Goal: Transaction & Acquisition: Purchase product/service

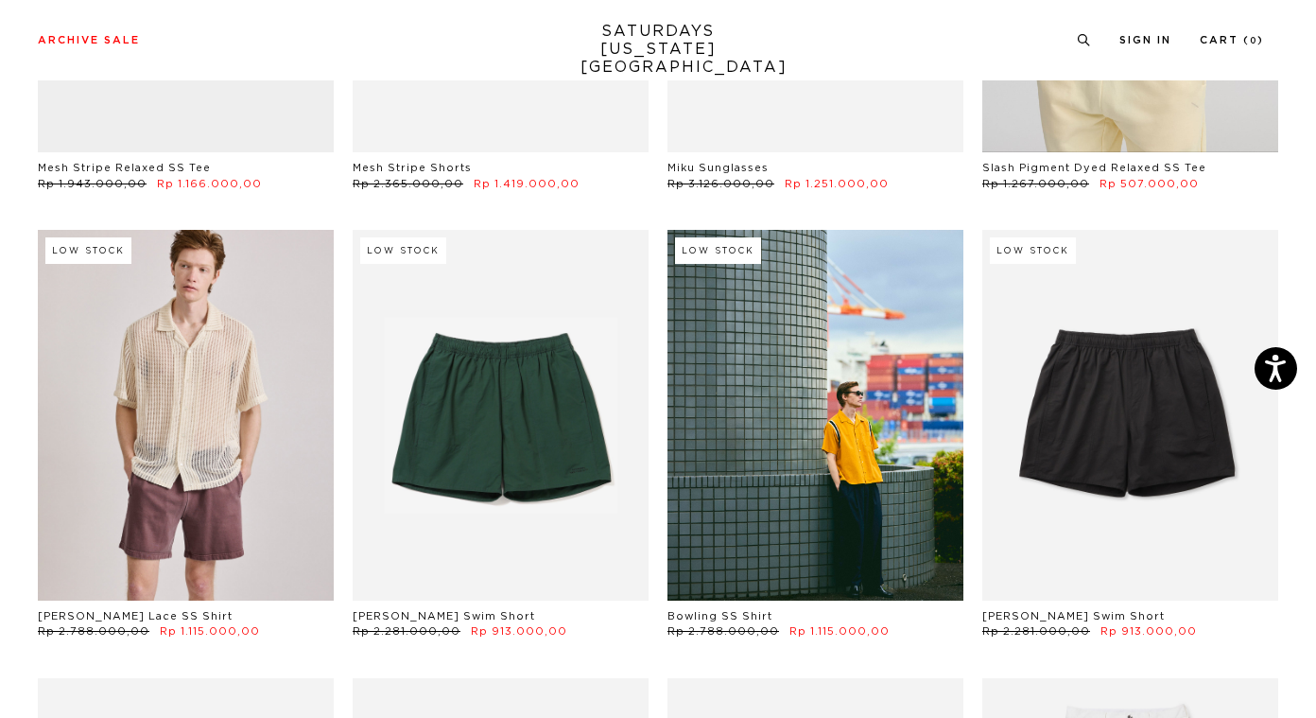
scroll to position [477, 3]
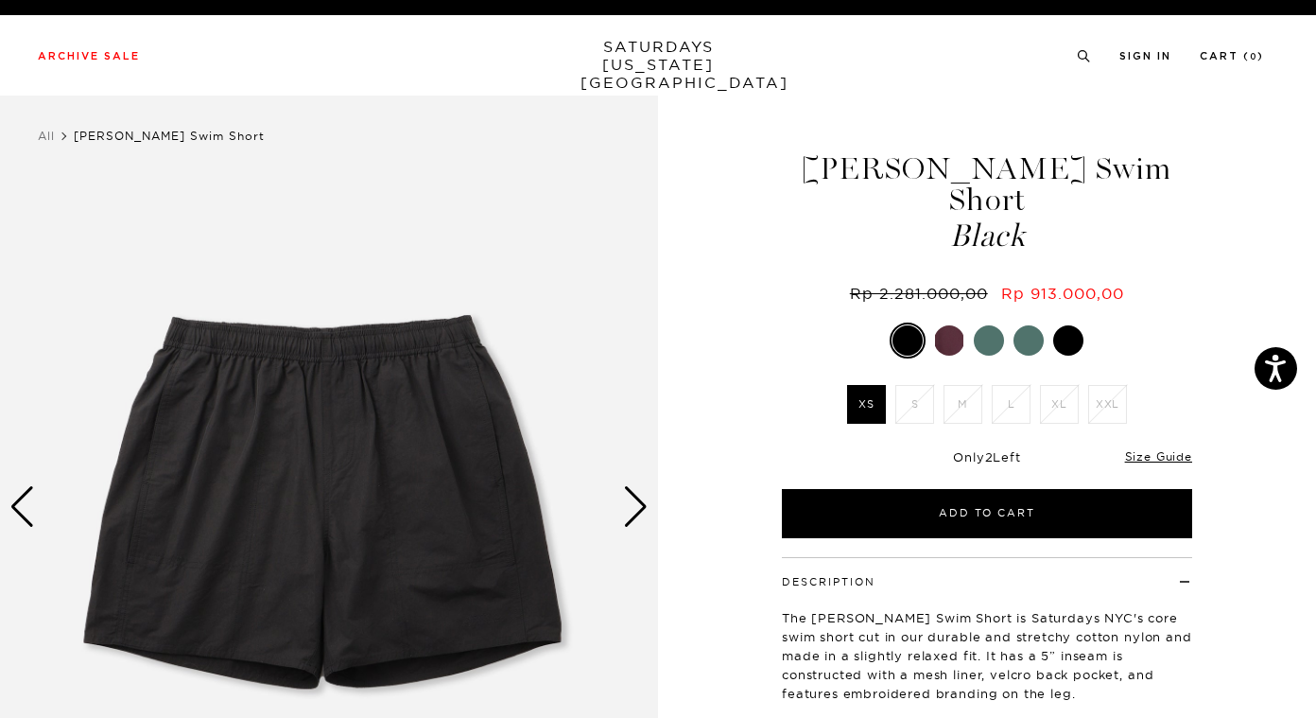
click at [634, 496] on div "Next slide" at bounding box center [636, 507] width 26 height 42
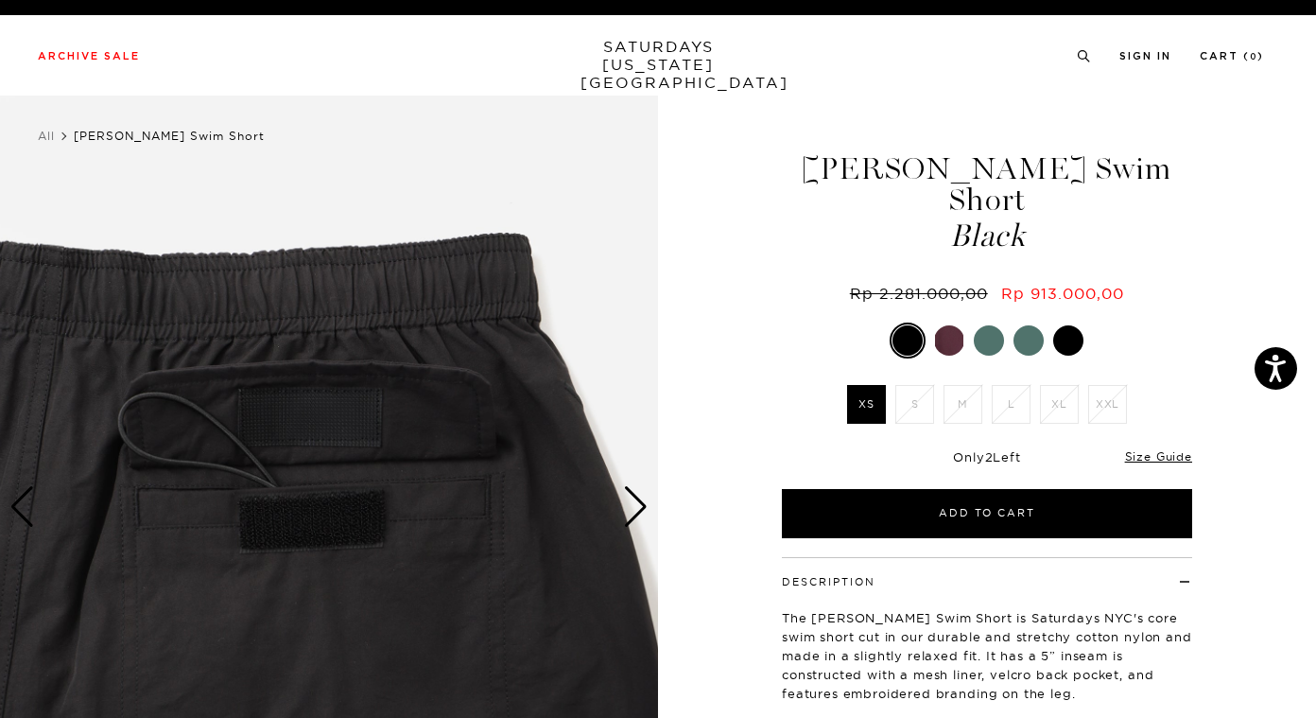
click at [634, 496] on div "Next slide" at bounding box center [636, 507] width 26 height 42
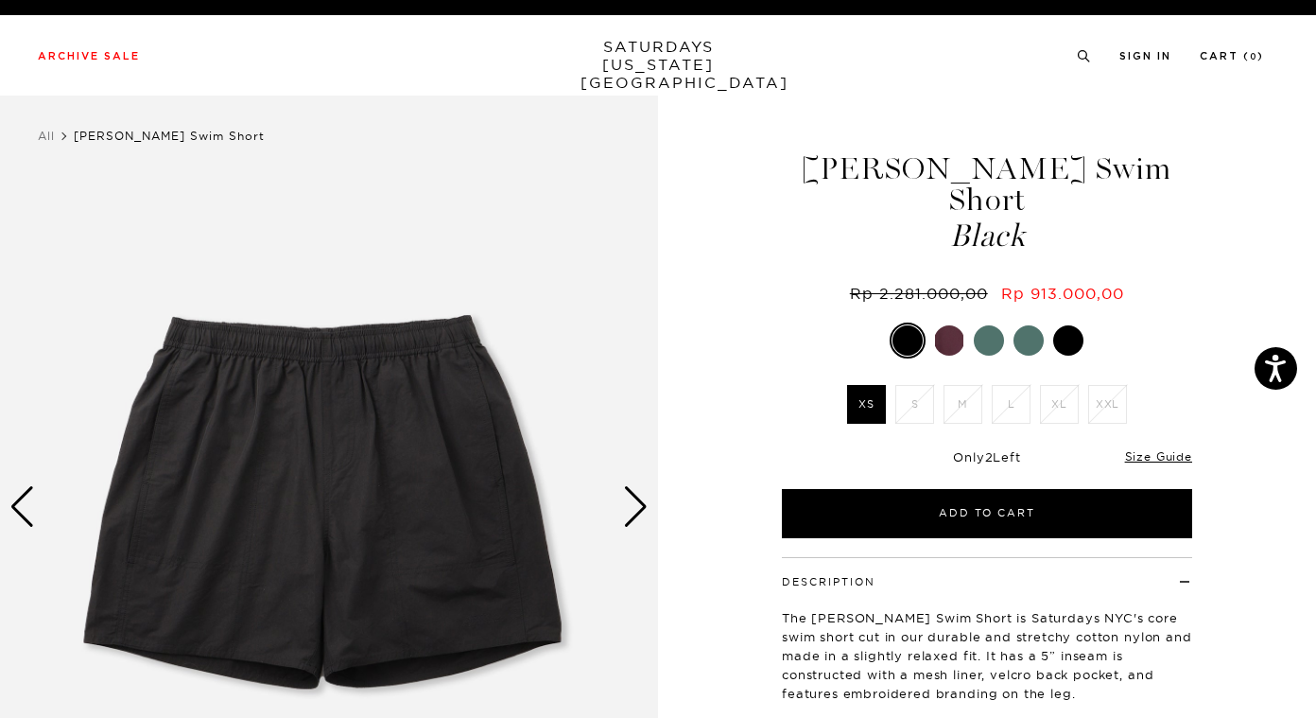
click at [634, 496] on div "Next slide" at bounding box center [636, 507] width 26 height 42
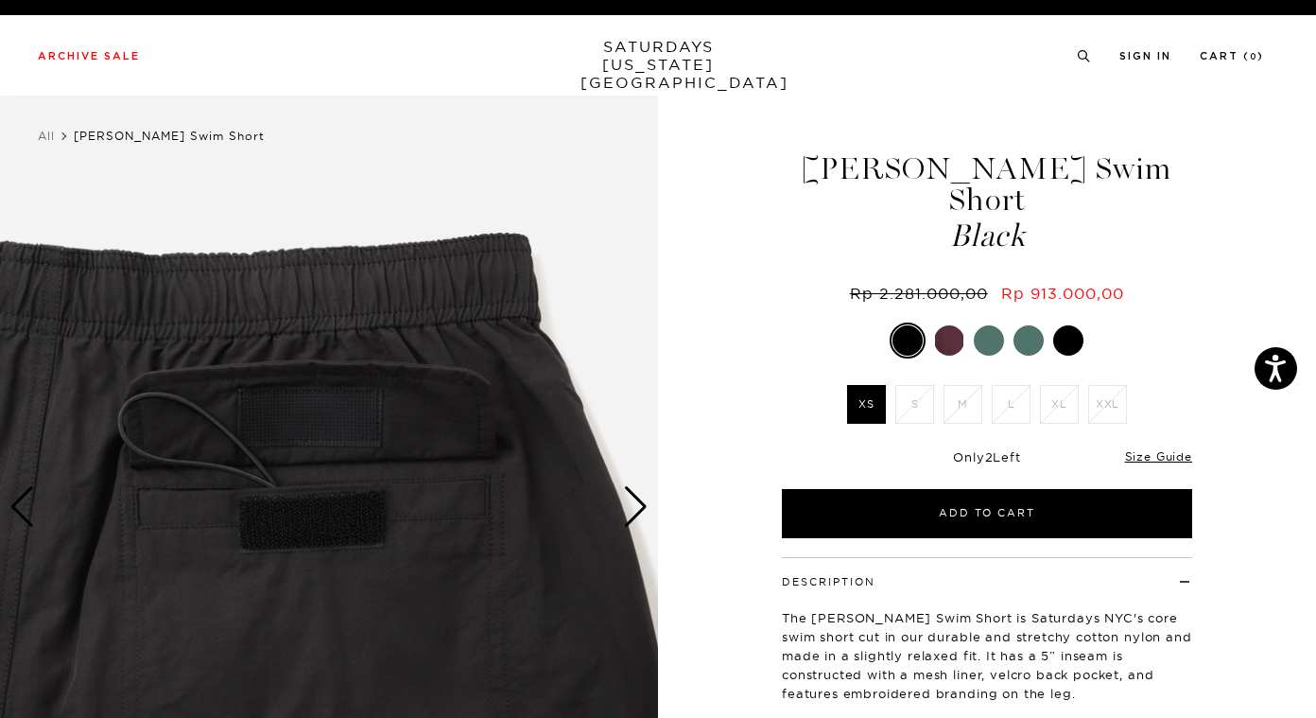
click at [634, 496] on div "Next slide" at bounding box center [636, 507] width 26 height 42
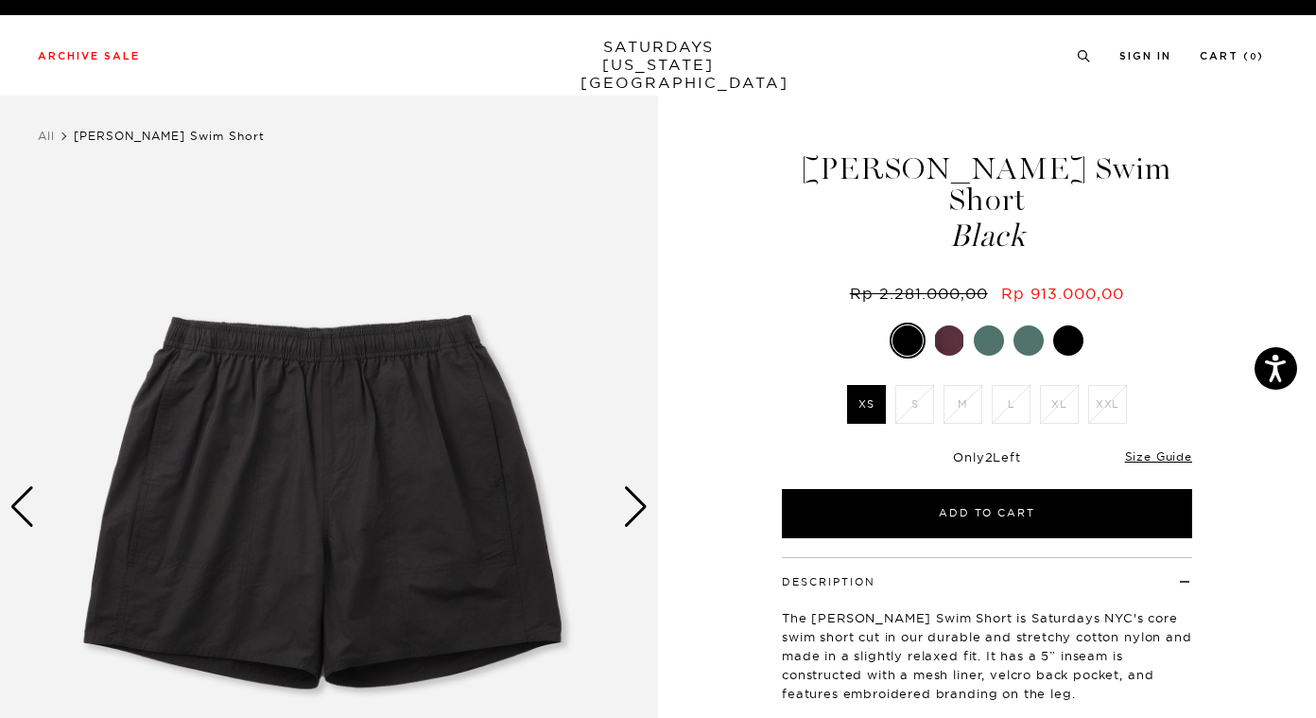
click at [986, 325] on div at bounding box center [989, 340] width 30 height 30
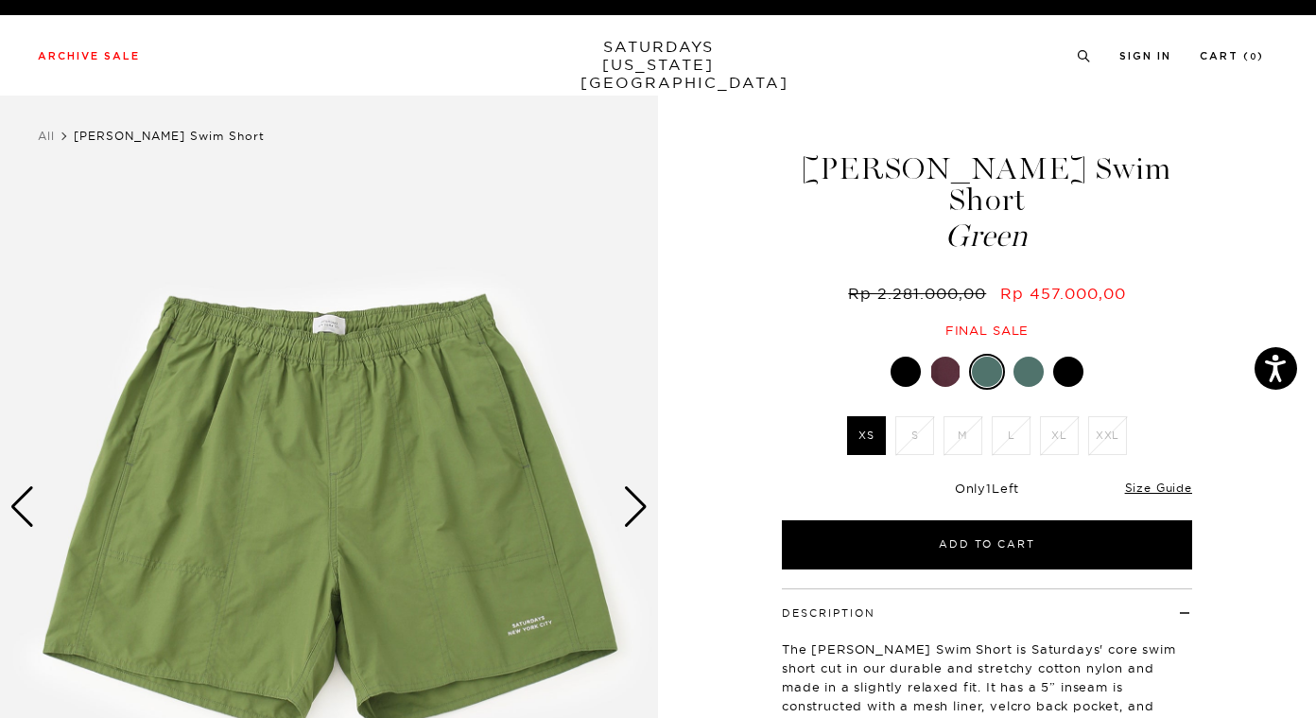
click at [636, 493] on div "Next slide" at bounding box center [636, 507] width 26 height 42
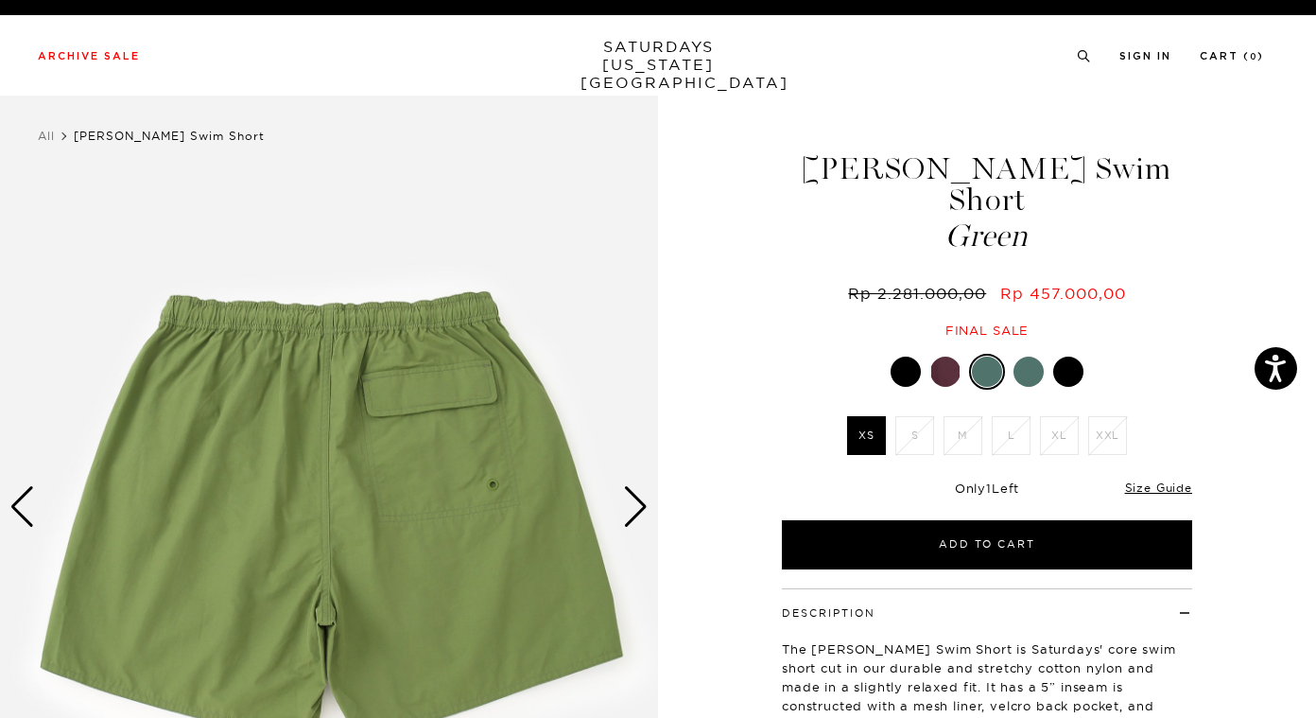
click at [636, 493] on div "Next slide" at bounding box center [636, 507] width 26 height 42
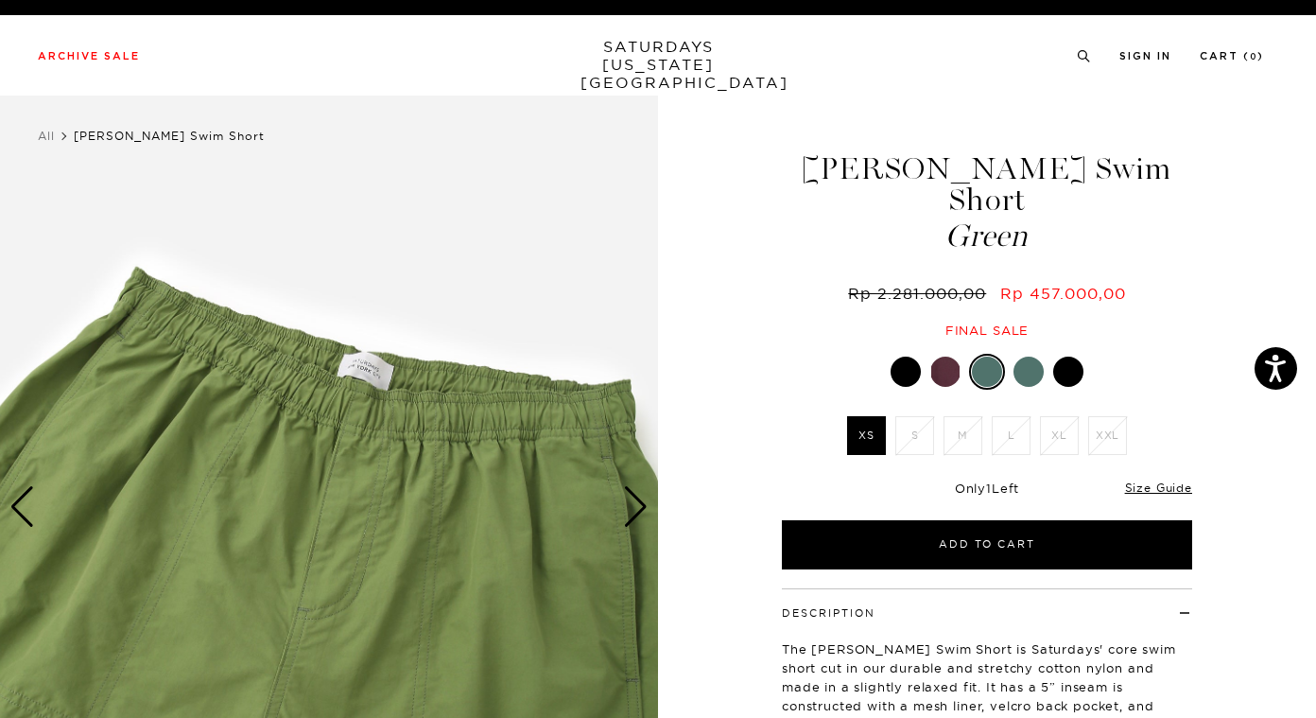
click at [636, 493] on div "Next slide" at bounding box center [636, 507] width 26 height 42
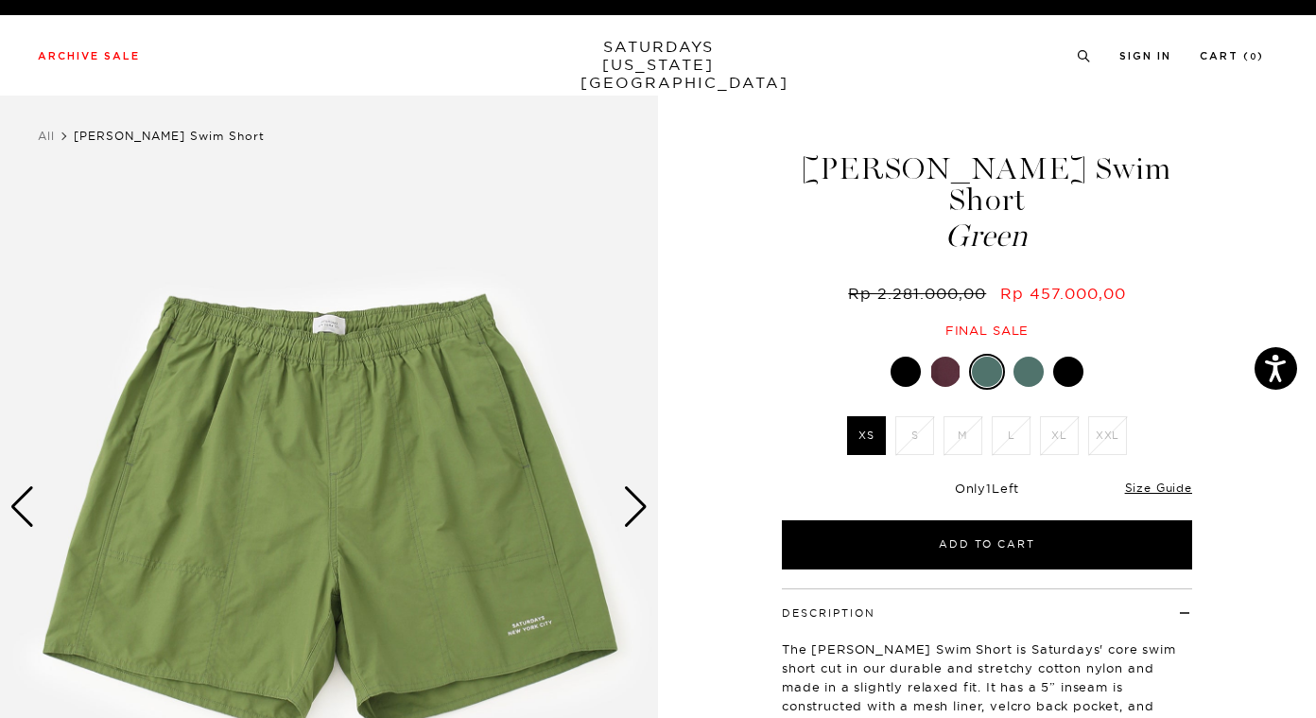
click at [636, 493] on div "Next slide" at bounding box center [636, 507] width 26 height 42
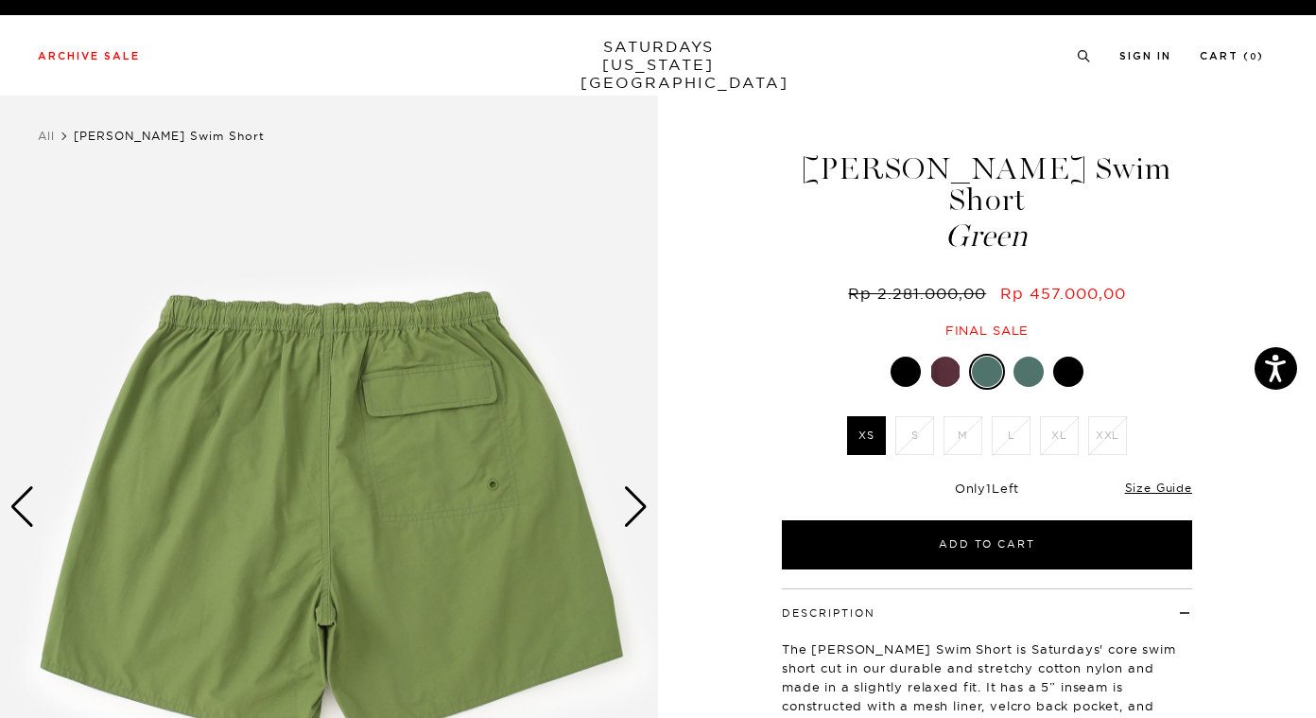
click at [636, 493] on div "Next slide" at bounding box center [636, 507] width 26 height 42
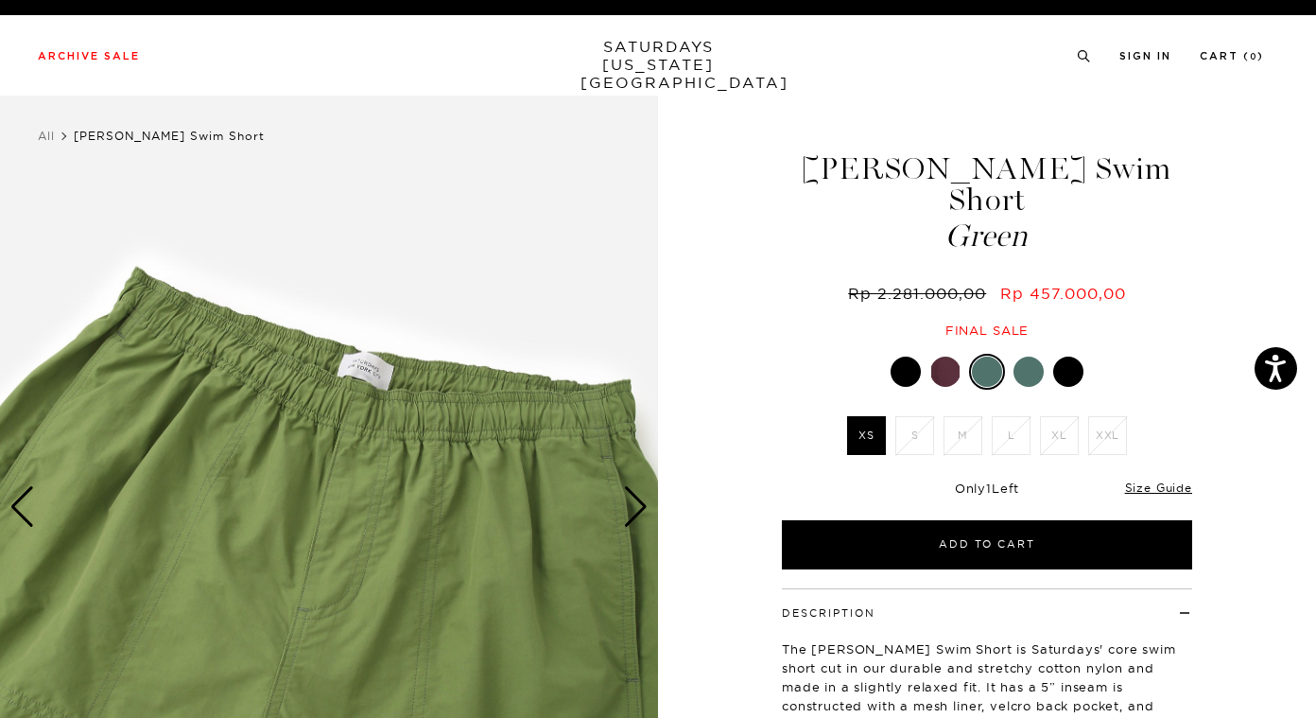
click at [636, 493] on div "Next slide" at bounding box center [636, 507] width 26 height 42
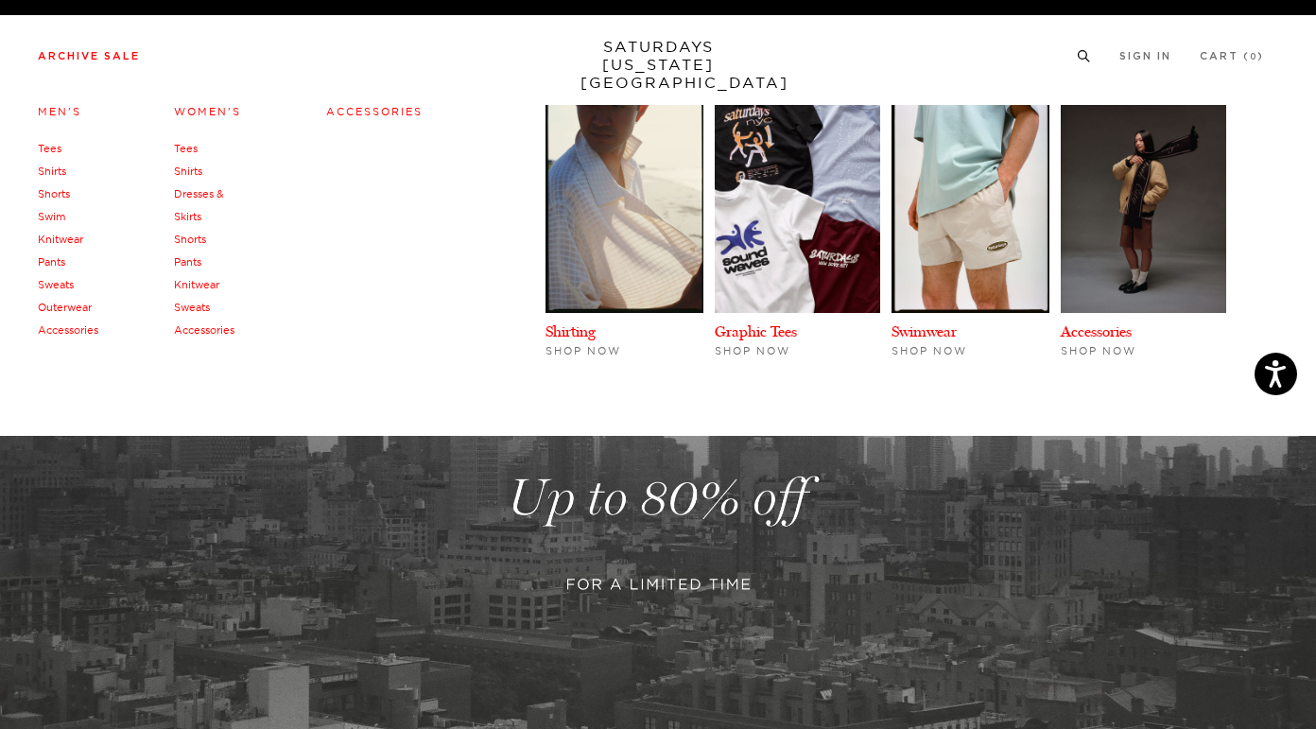
click at [61, 105] on link "Men's" at bounding box center [60, 111] width 44 height 13
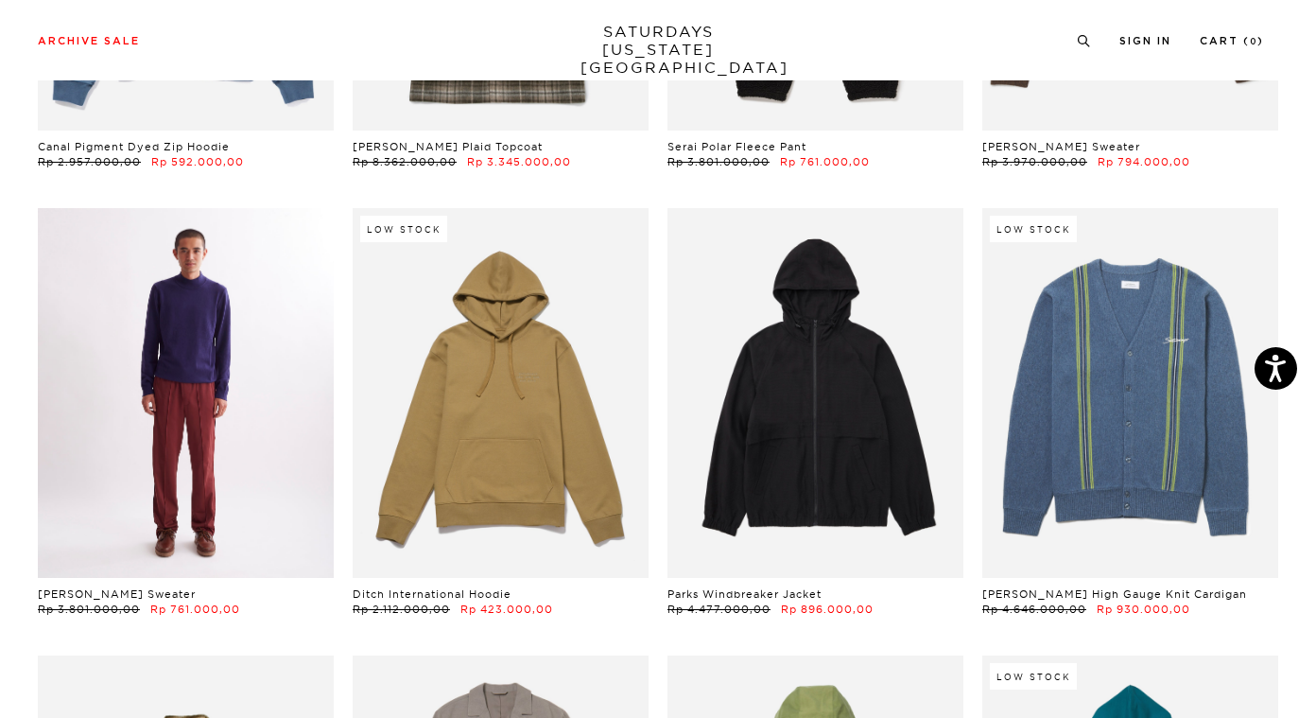
scroll to position [13598, 11]
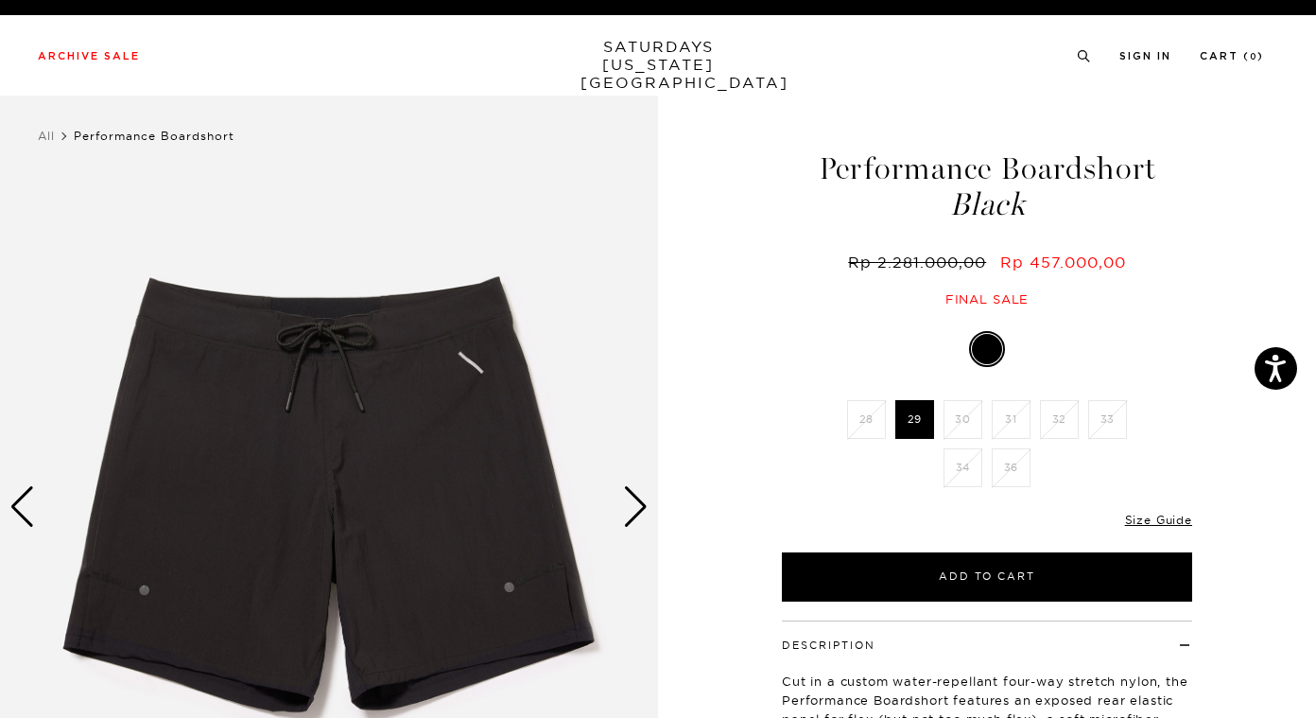
click at [639, 505] on div "Next slide" at bounding box center [636, 507] width 26 height 42
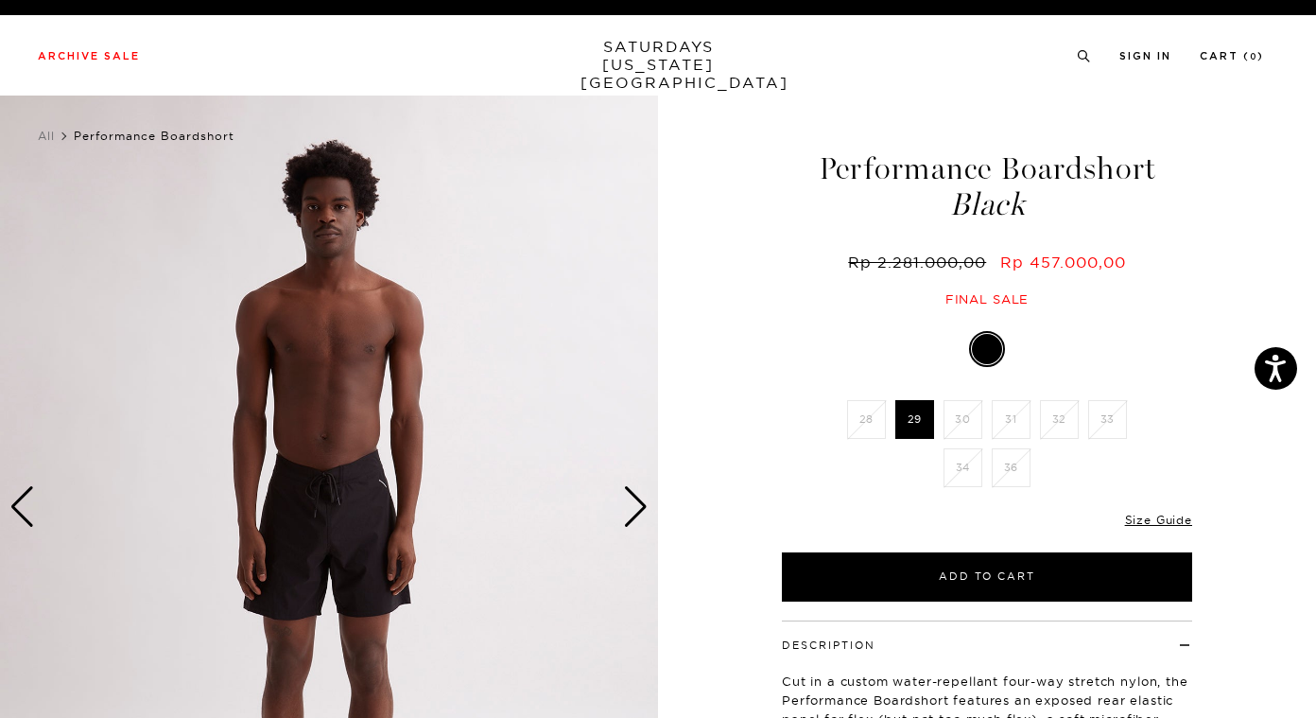
click at [639, 505] on div "Next slide" at bounding box center [636, 507] width 26 height 42
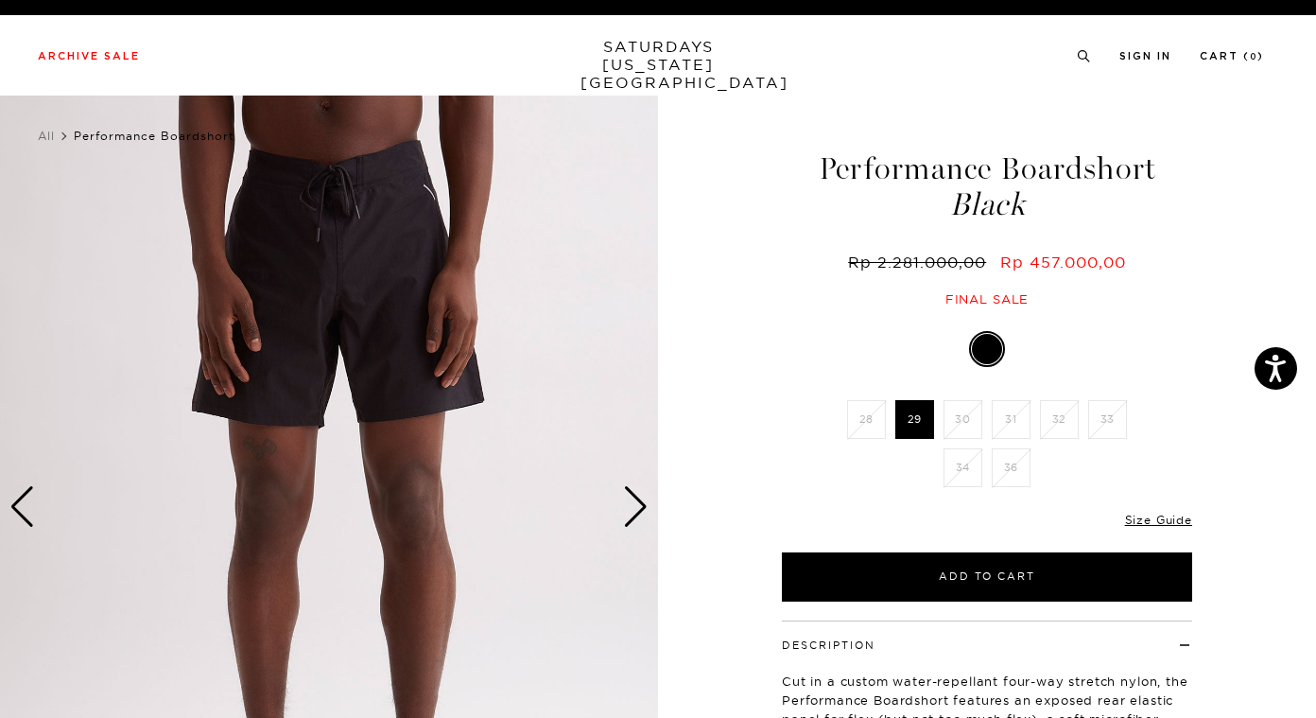
click at [639, 505] on div "Next slide" at bounding box center [636, 507] width 26 height 42
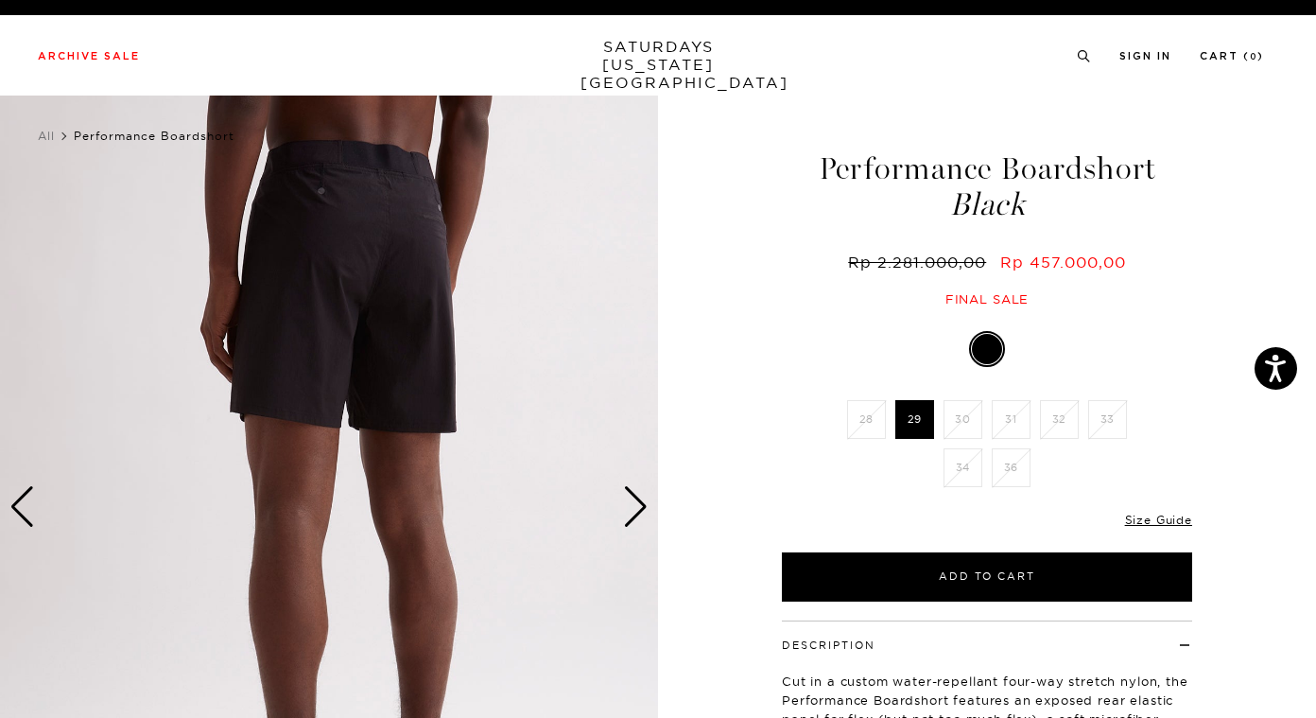
click at [639, 505] on div "Next slide" at bounding box center [636, 507] width 26 height 42
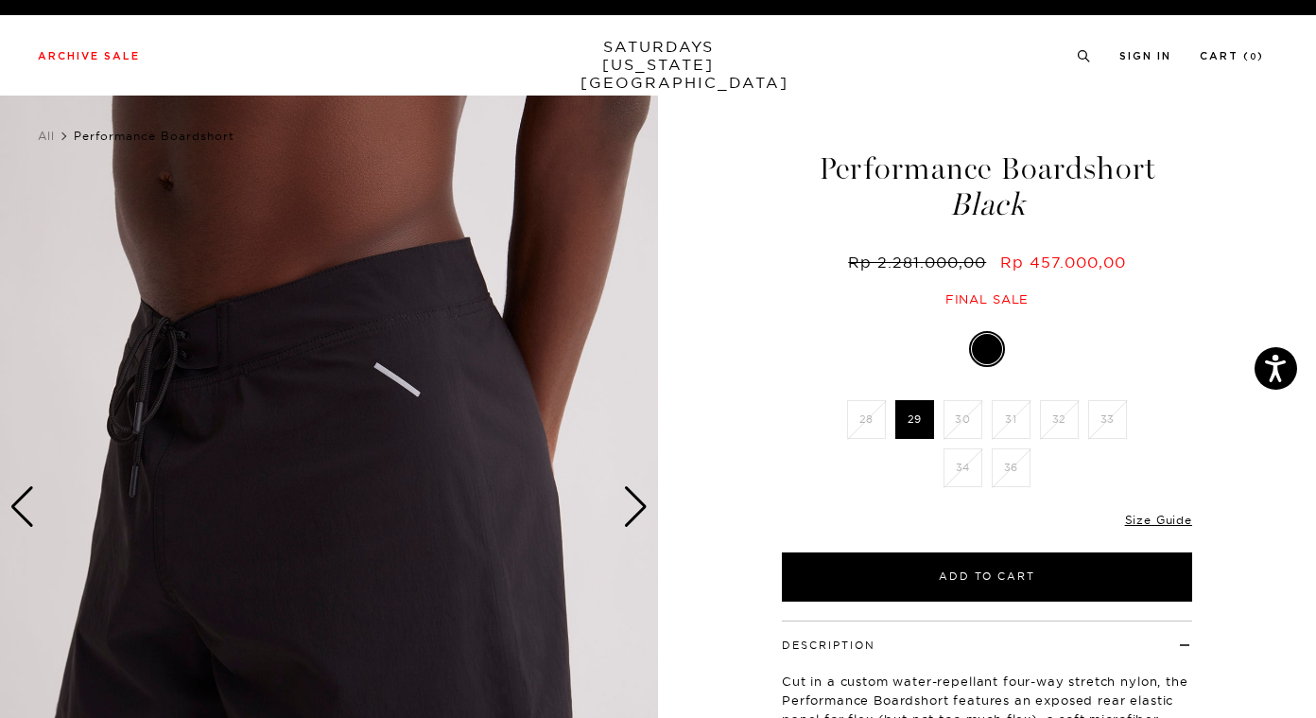
click at [639, 505] on div "Next slide" at bounding box center [636, 507] width 26 height 42
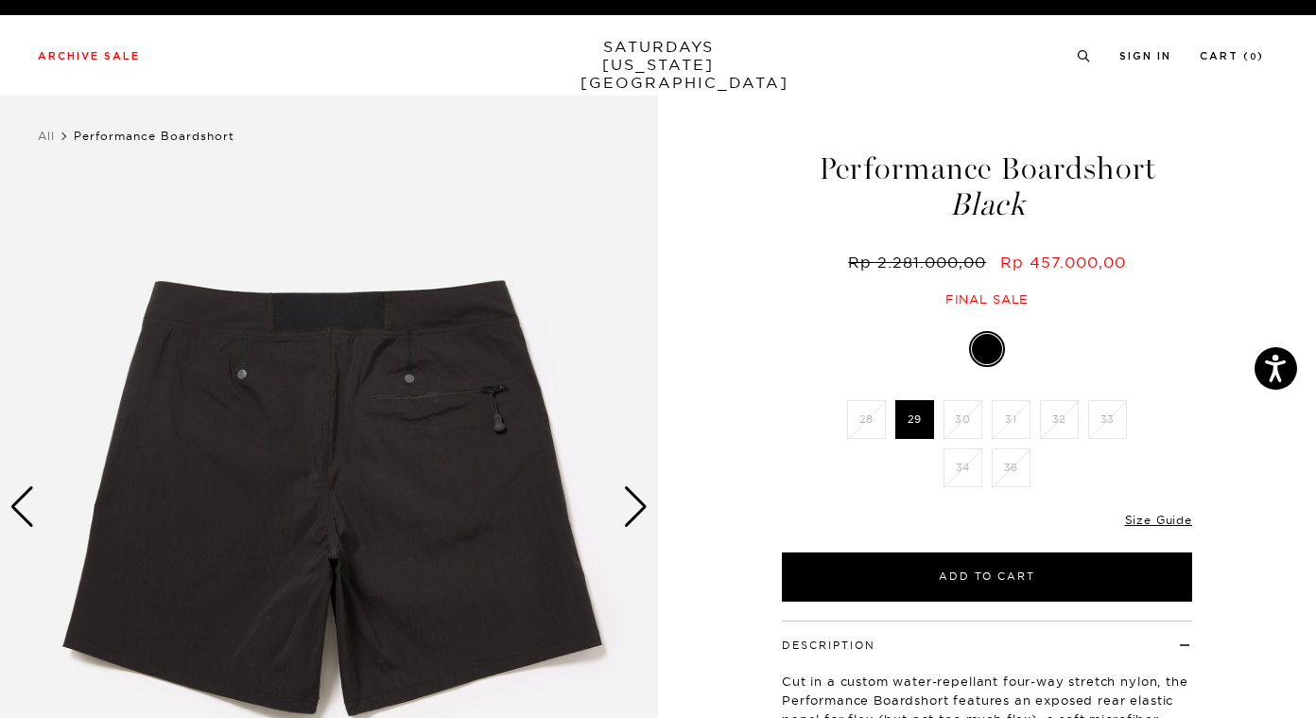
click at [474, 397] on img at bounding box center [329, 507] width 658 height 823
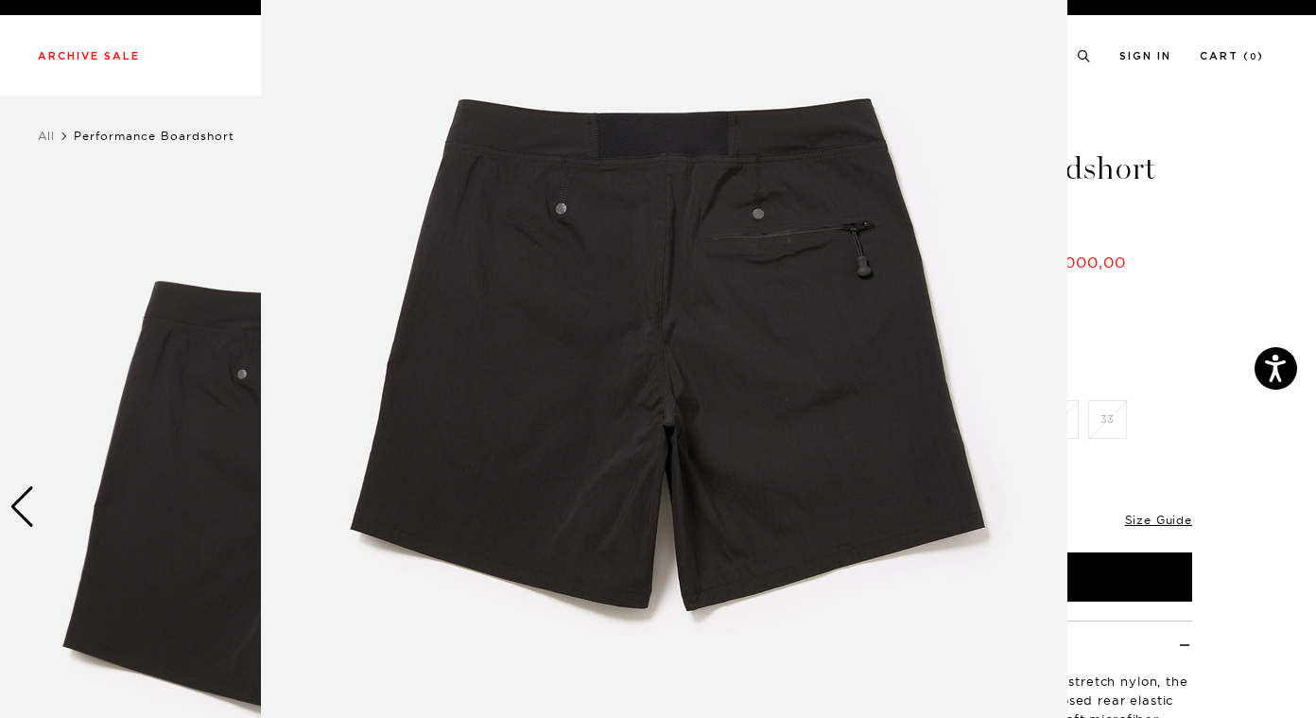
scroll to position [105, 0]
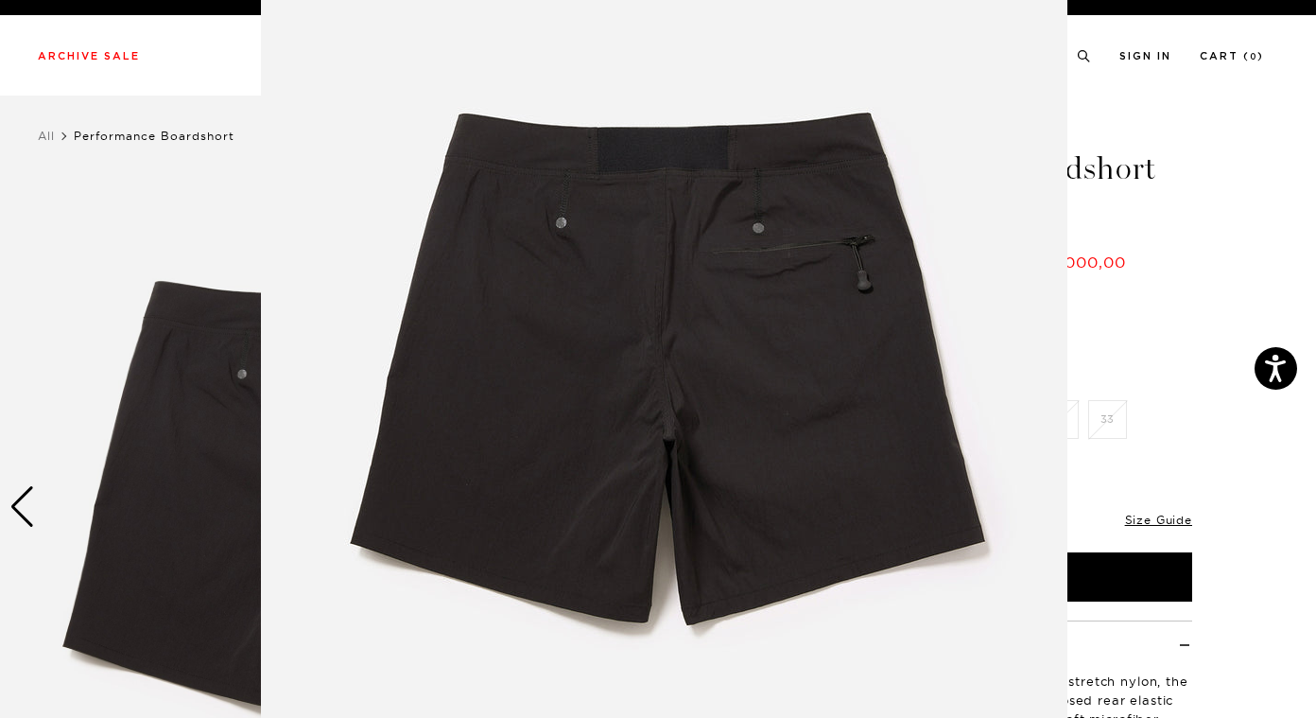
click at [735, 272] on img at bounding box center [664, 379] width 807 height 968
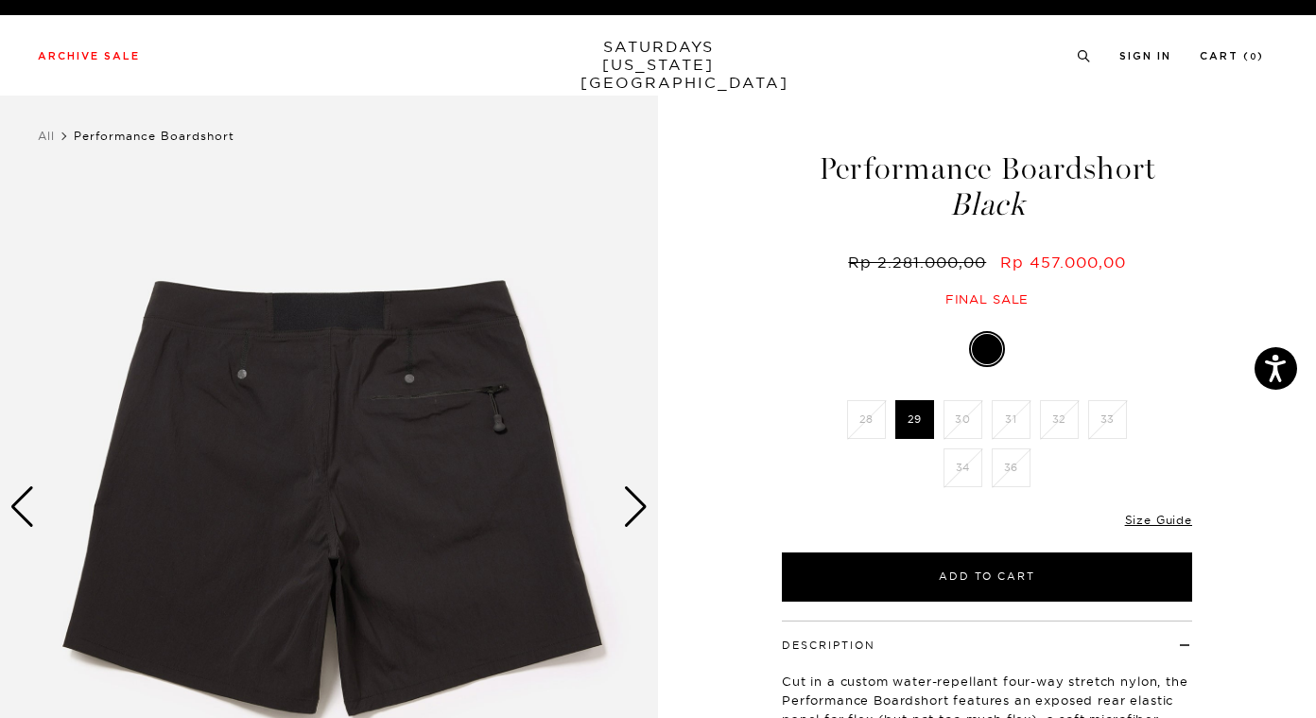
scroll to position [0, 0]
click at [524, 444] on img at bounding box center [329, 507] width 658 height 823
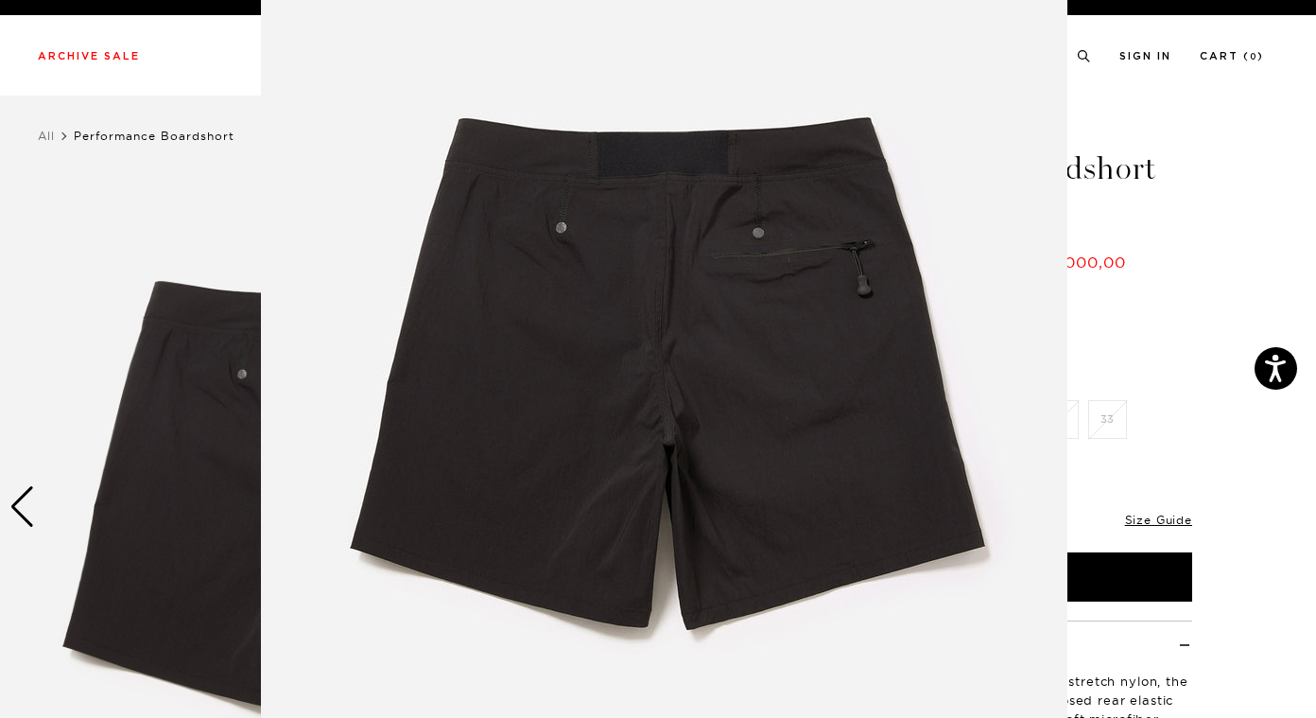
scroll to position [95, 0]
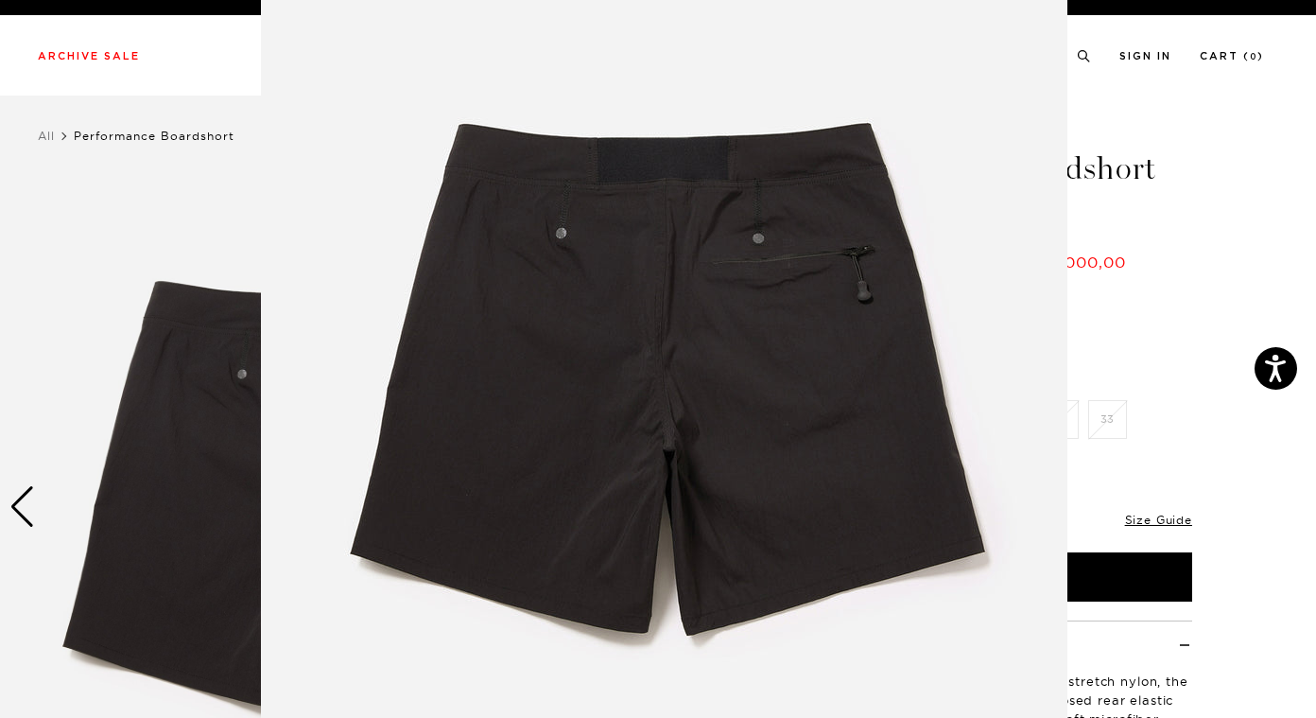
click at [907, 252] on img at bounding box center [664, 389] width 807 height 968
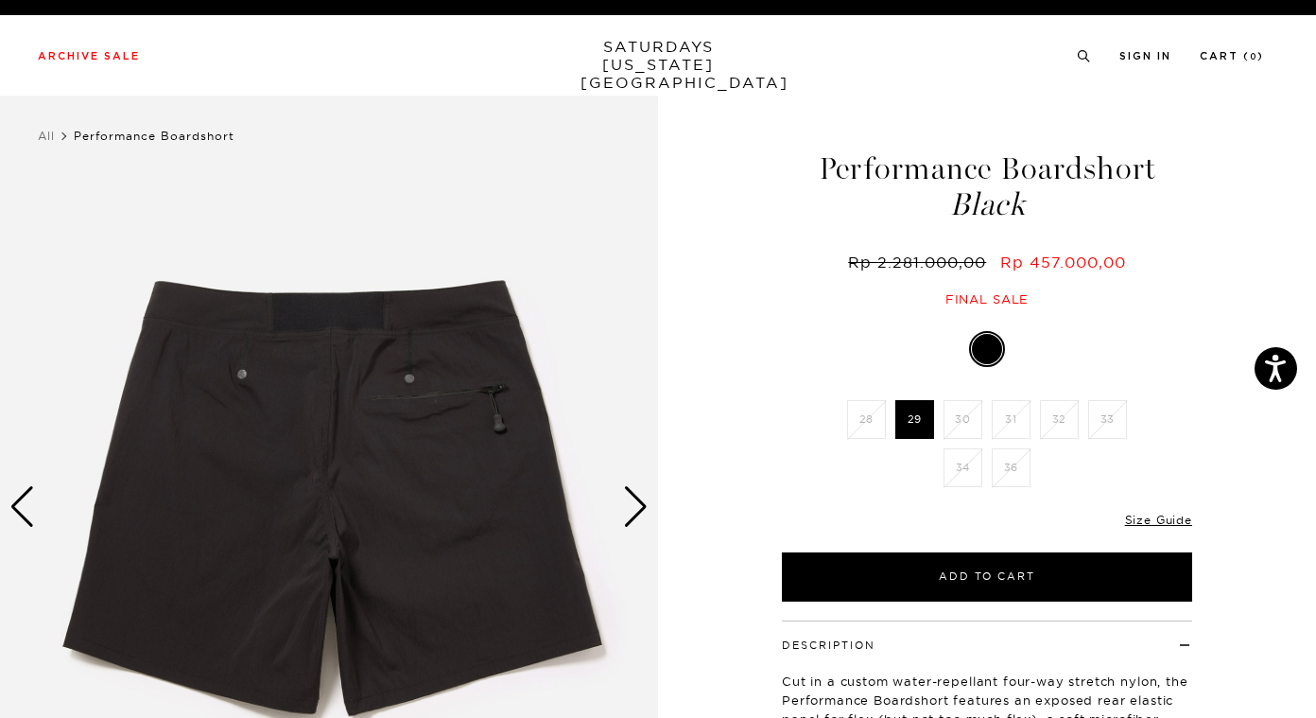
scroll to position [0, 0]
click at [635, 501] on div "Next slide" at bounding box center [636, 507] width 26 height 42
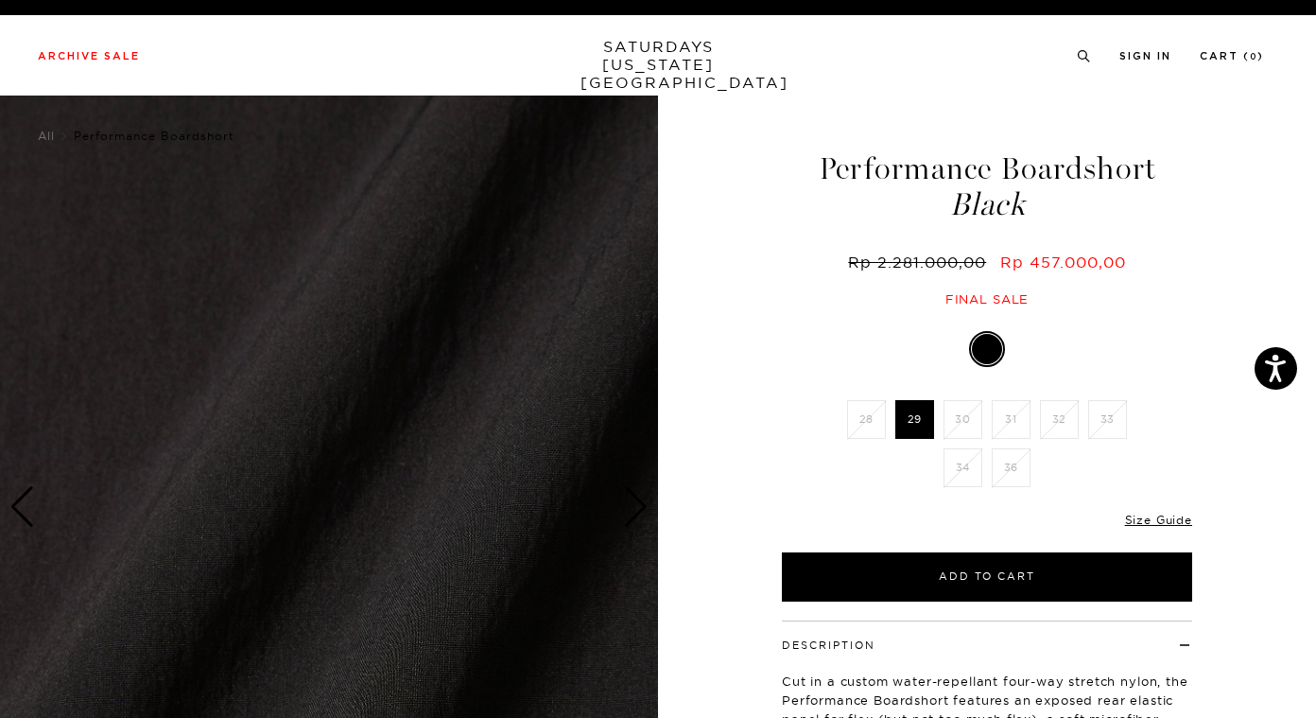
click at [635, 501] on div "Next slide" at bounding box center [636, 507] width 26 height 42
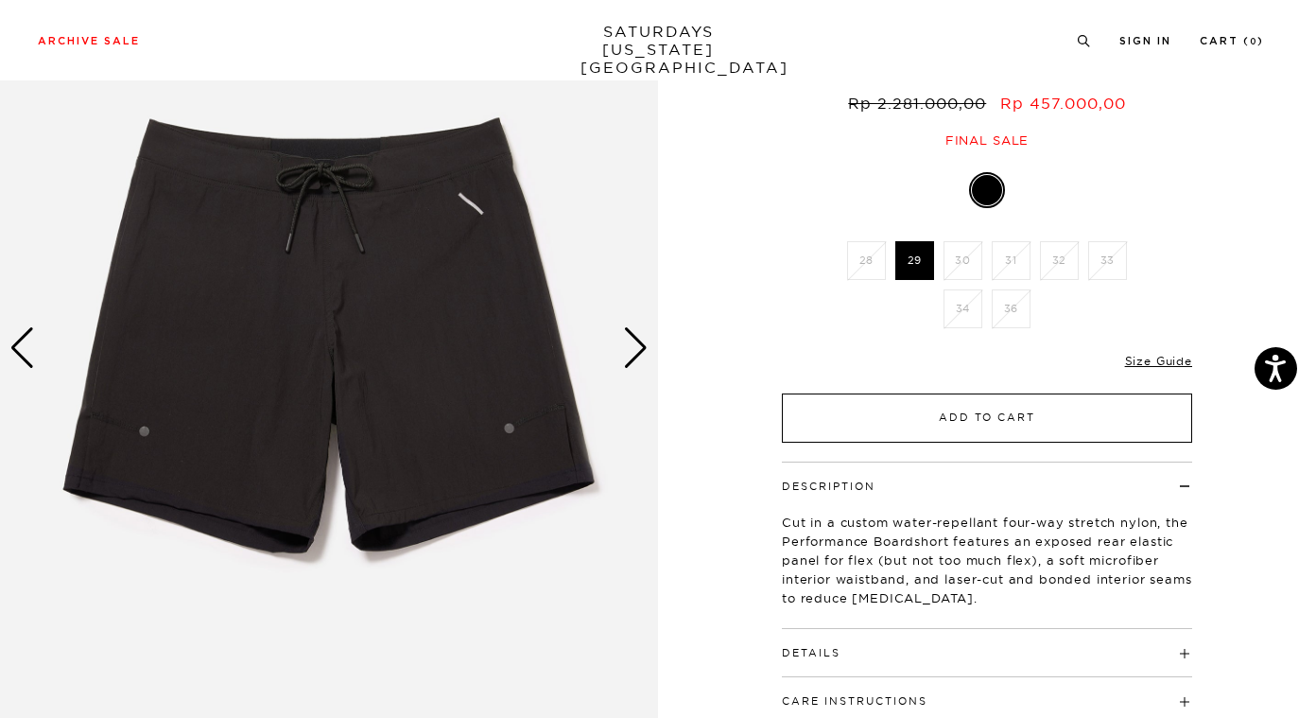
scroll to position [168, 2]
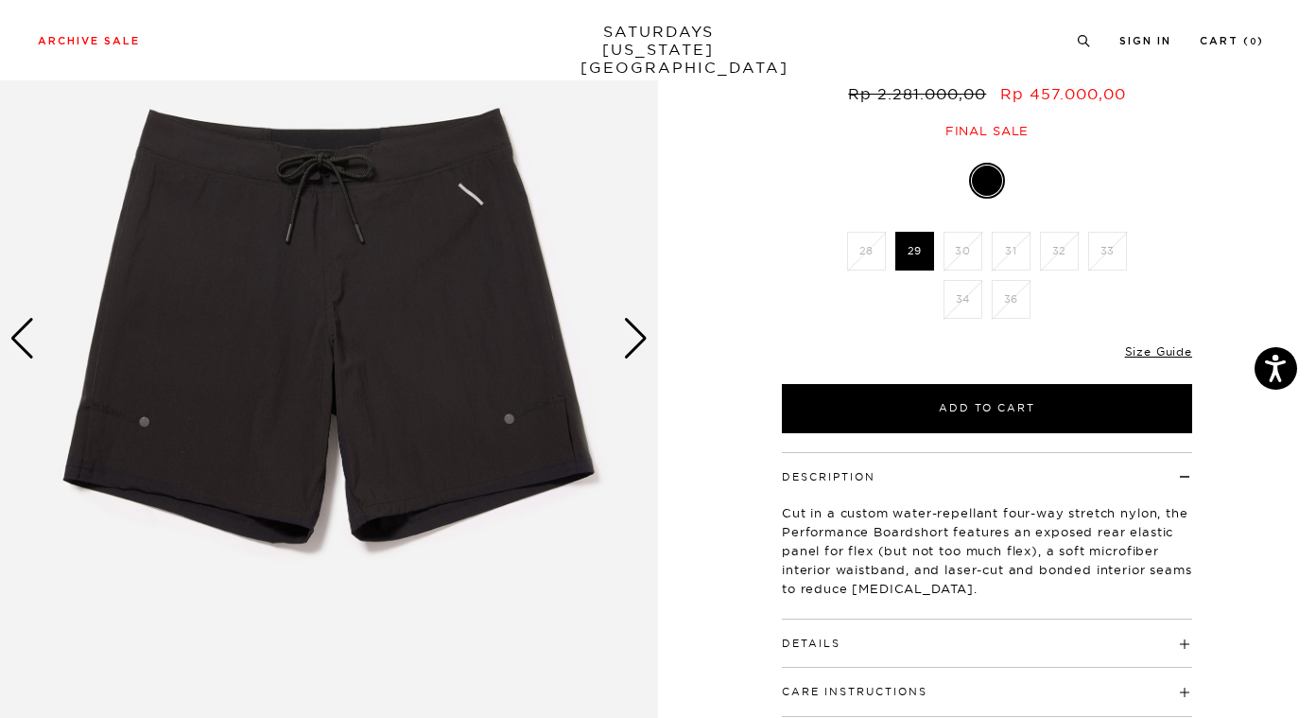
click at [637, 336] on div "Next slide" at bounding box center [636, 339] width 26 height 42
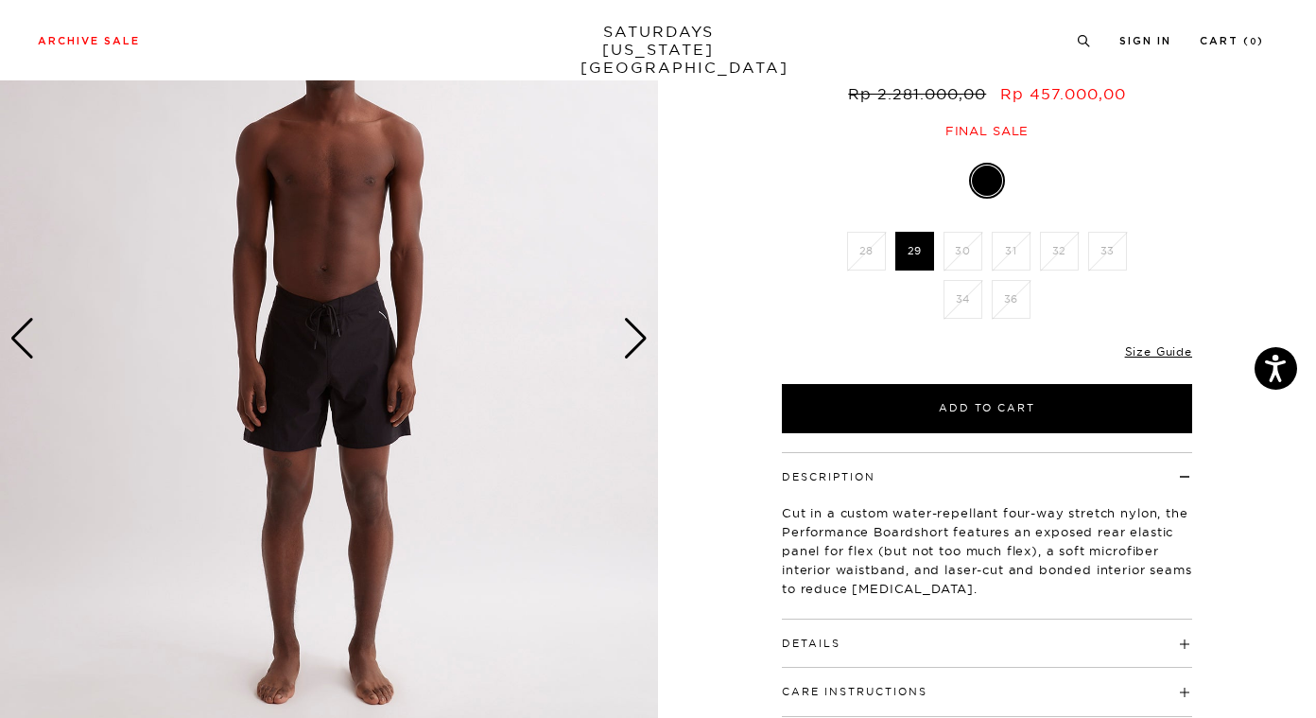
click at [637, 336] on div "Next slide" at bounding box center [636, 339] width 26 height 42
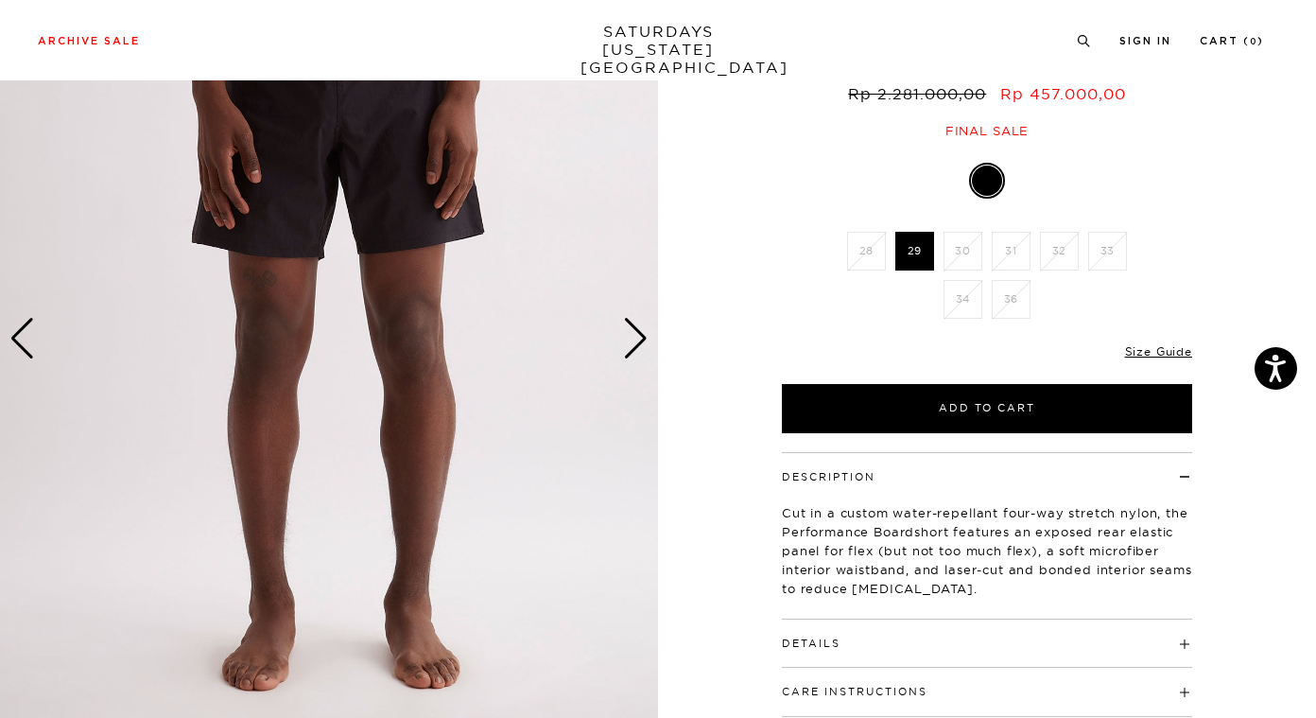
click at [637, 336] on div "Next slide" at bounding box center [636, 339] width 26 height 42
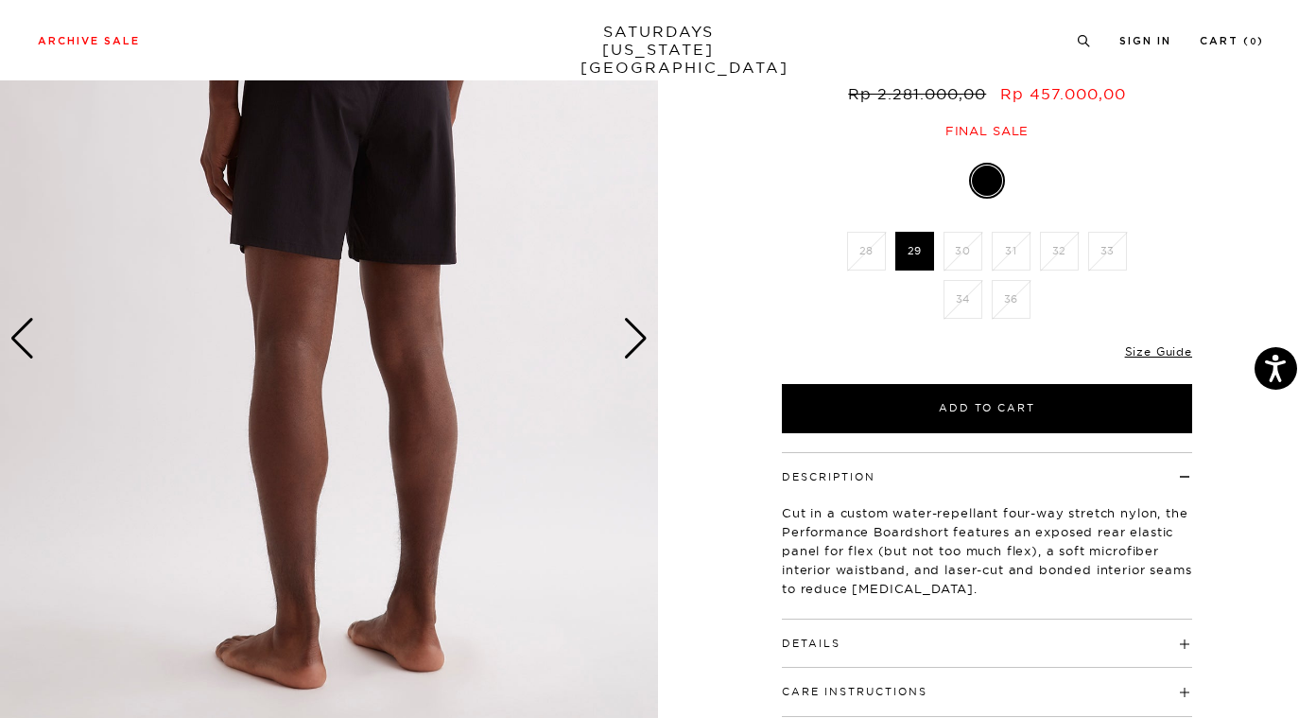
click at [637, 336] on div "Next slide" at bounding box center [636, 339] width 26 height 42
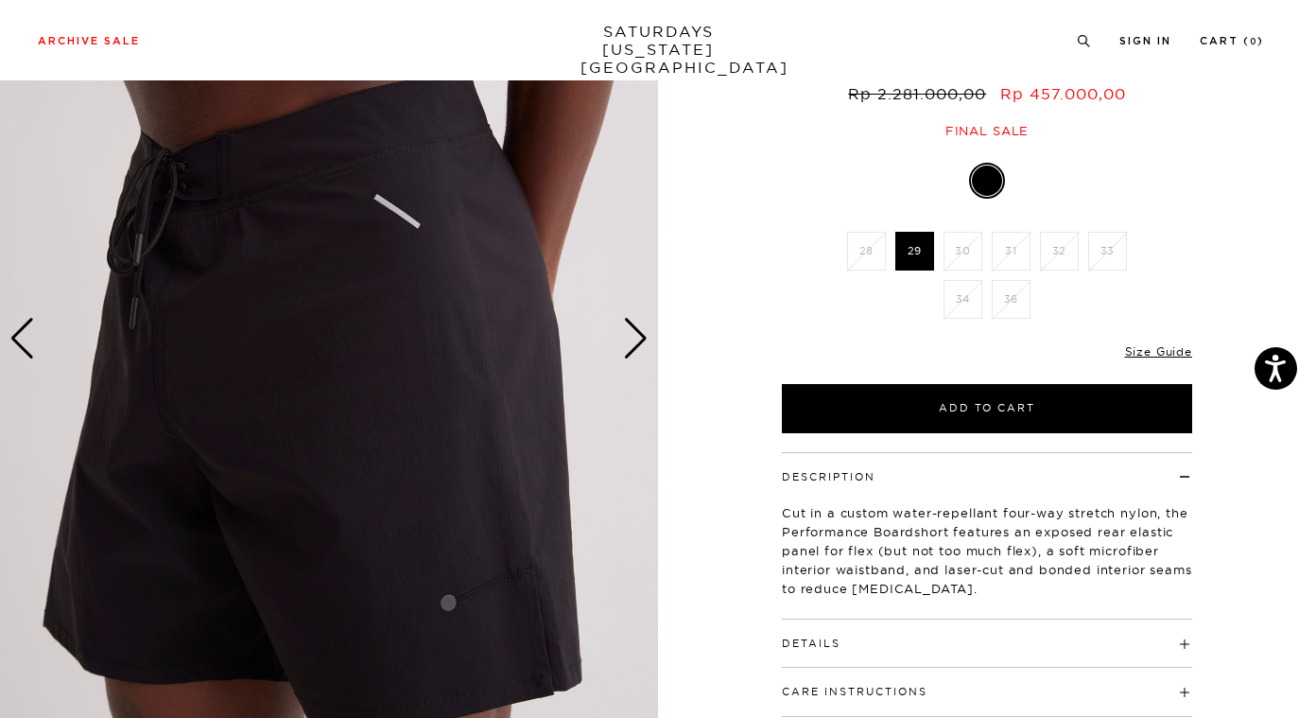
click at [637, 336] on div "Next slide" at bounding box center [636, 339] width 26 height 42
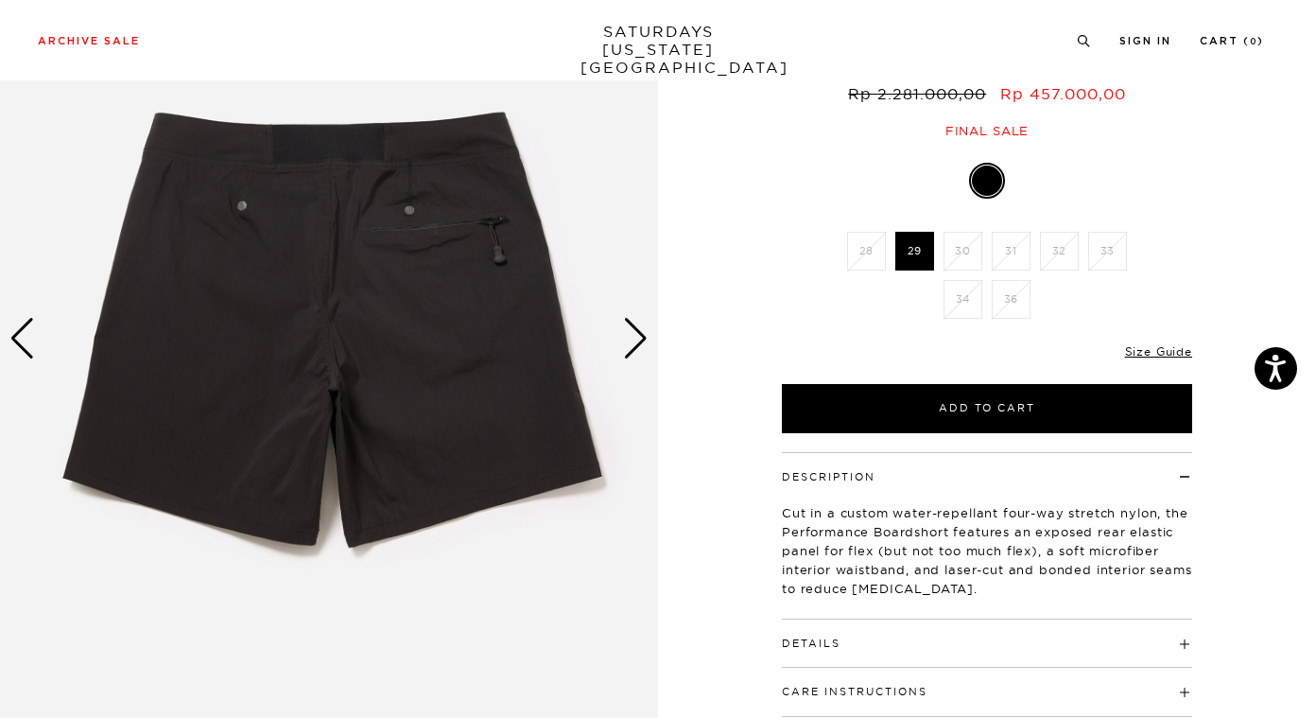
click at [637, 336] on div "Next slide" at bounding box center [636, 339] width 26 height 42
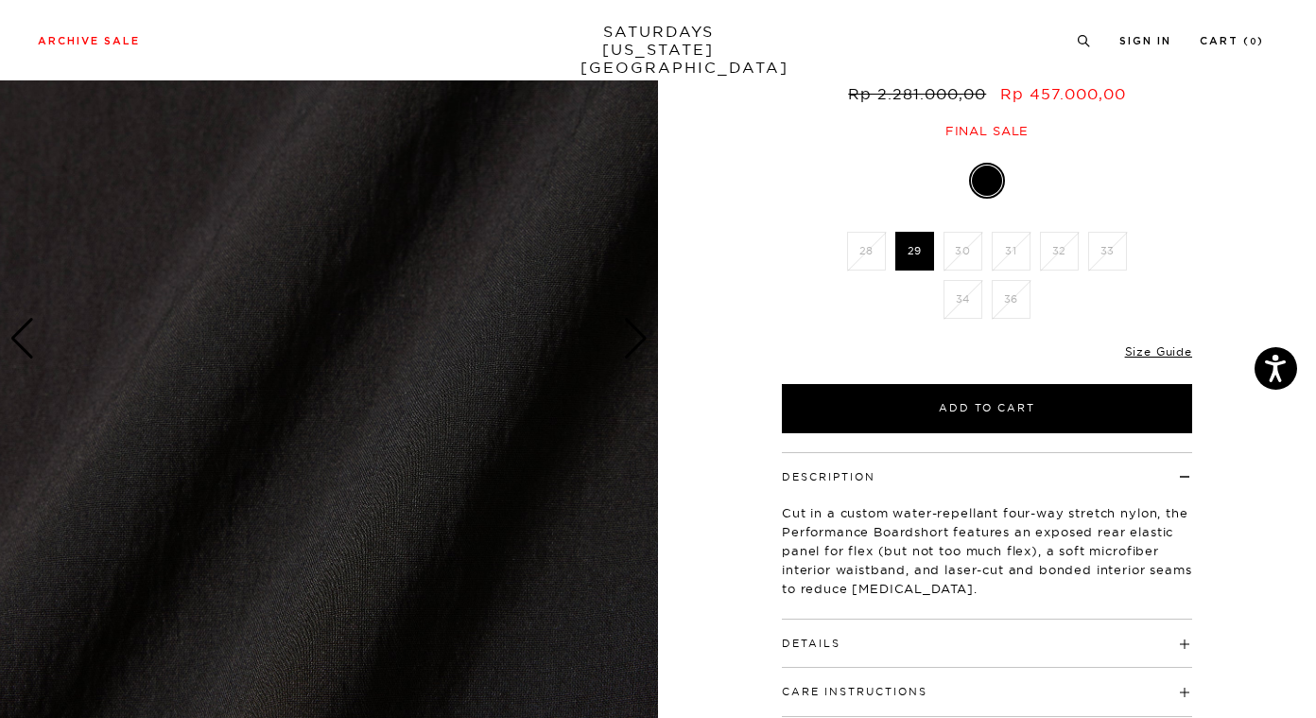
click at [637, 336] on div "Next slide" at bounding box center [636, 339] width 26 height 42
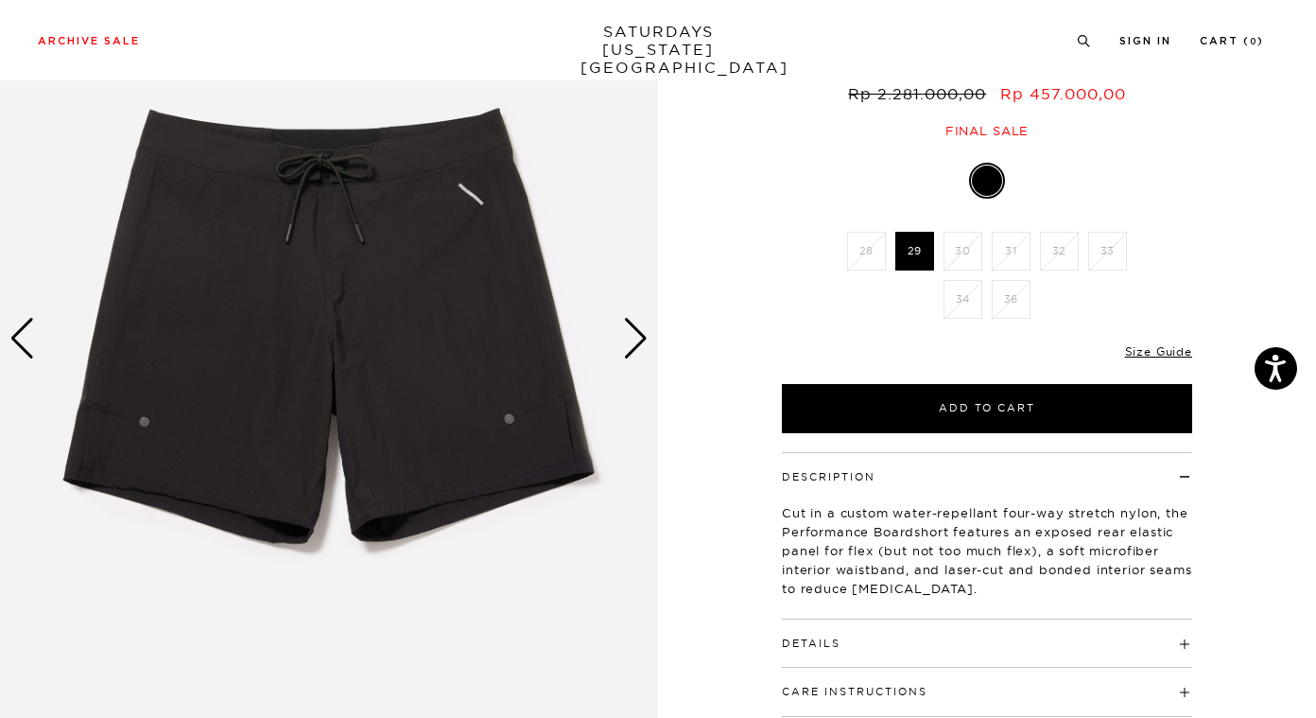
click at [637, 336] on div "Next slide" at bounding box center [636, 339] width 26 height 42
